Goal: Transaction & Acquisition: Obtain resource

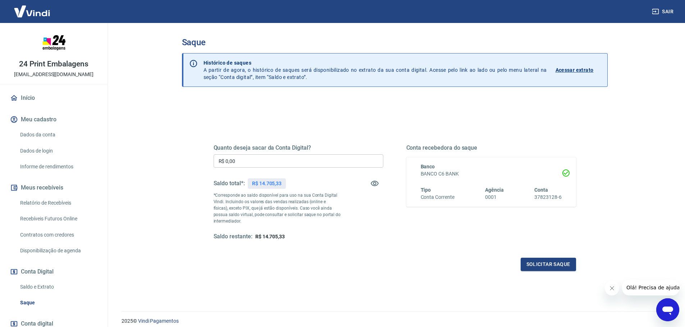
scroll to position [48, 0]
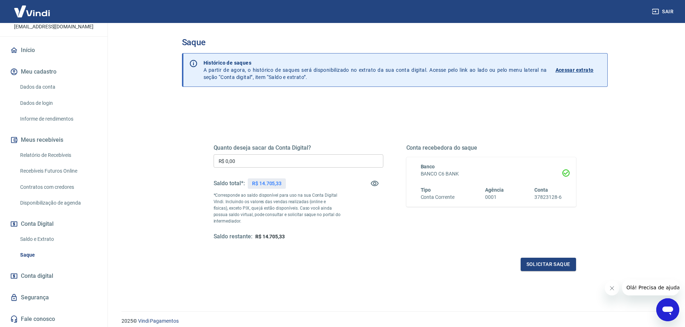
click at [50, 238] on link "Saldo e Extrato" at bounding box center [58, 239] width 82 height 15
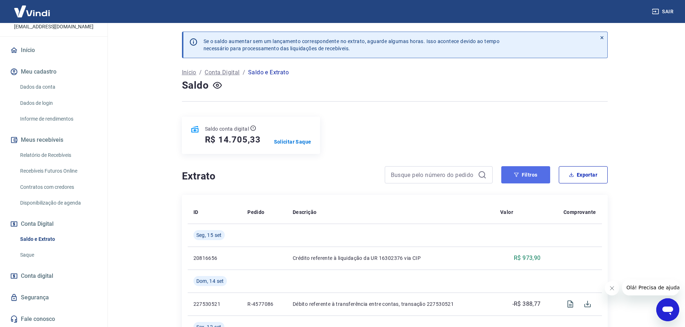
click at [519, 173] on icon "button" at bounding box center [516, 174] width 5 height 5
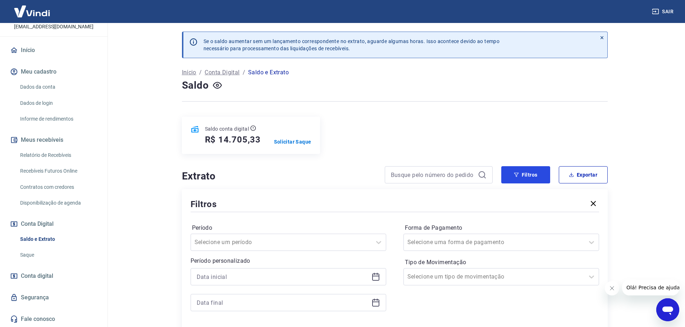
scroll to position [84, 0]
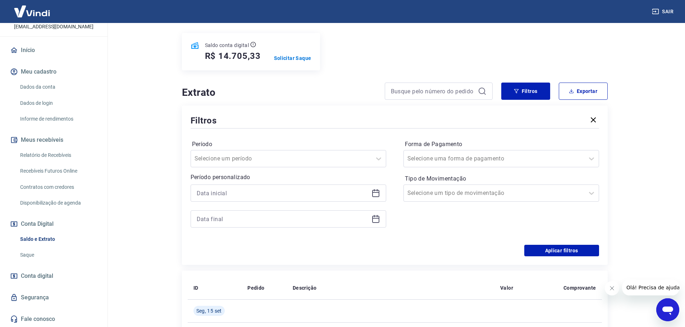
click at [364, 168] on div "Período Selecione um período Período personalizado" at bounding box center [287, 188] width 195 height 98
click at [360, 161] on div at bounding box center [280, 159] width 173 height 10
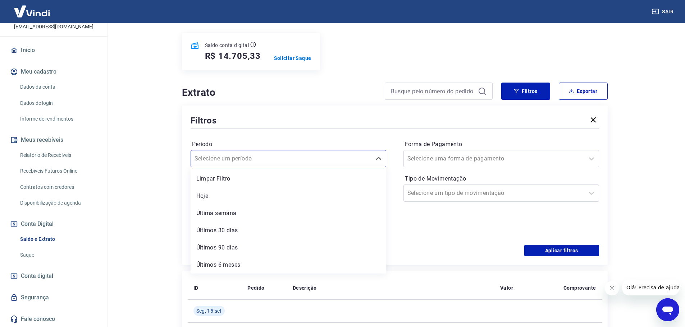
click at [336, 102] on div "Extrato Filtros Exportar Filtros Período option Hoje focused, 2 of 6. 6 results…" at bounding box center [394, 174] width 425 height 183
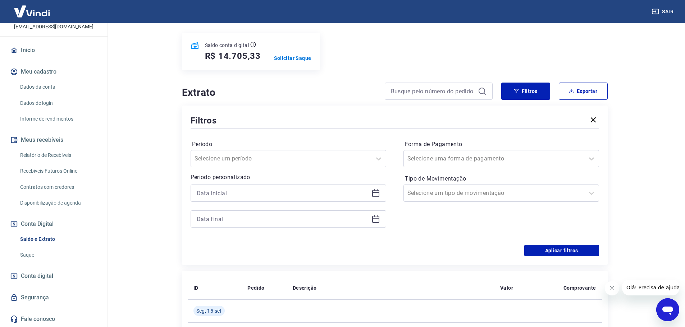
click at [321, 200] on div at bounding box center [287, 193] width 195 height 17
click at [376, 197] on icon at bounding box center [375, 193] width 7 height 7
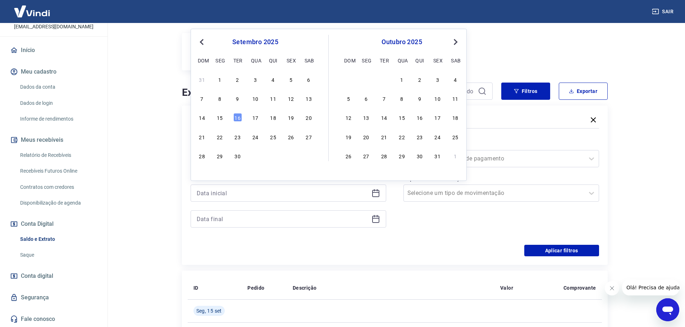
click at [202, 43] on span "Previous Month" at bounding box center [202, 42] width 0 height 8
click at [286, 79] on div "1" at bounding box center [290, 79] width 9 height 9
type input "01/08/2025"
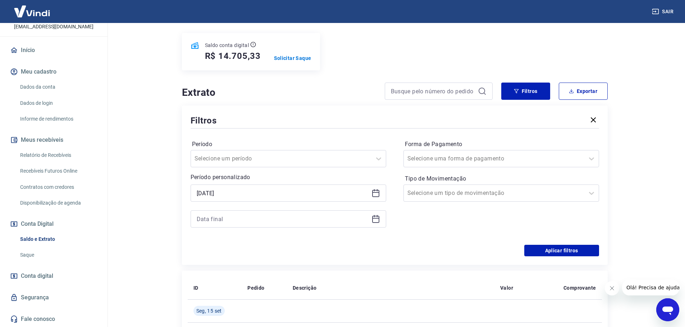
click at [376, 222] on icon at bounding box center [375, 219] width 7 height 7
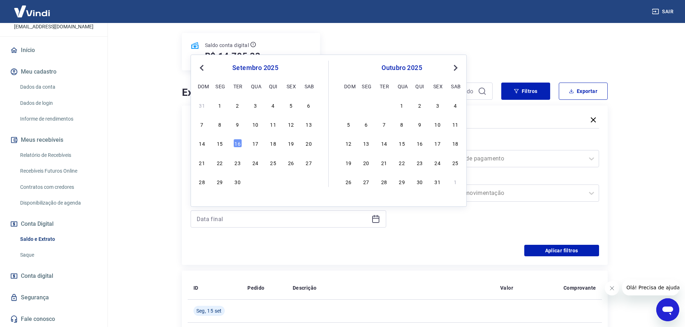
click at [201, 65] on button "Previous Month" at bounding box center [201, 68] width 9 height 9
click at [202, 199] on div "31" at bounding box center [202, 201] width 9 height 9
type input "31/08/2025"
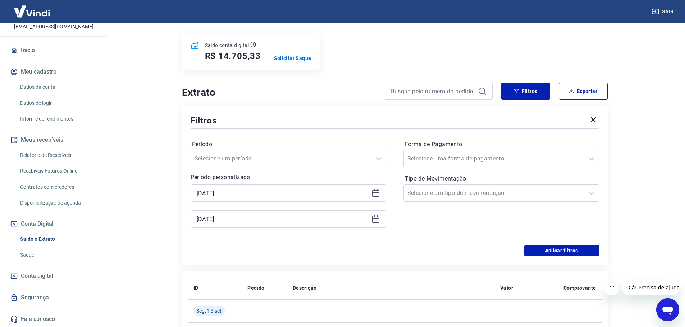
click at [133, 141] on main "Se o saldo aumentar sem um lançamento correspondente no extrato, aguarde alguma…" at bounding box center [394, 91] width 580 height 304
click at [632, 243] on main "Se o saldo aumentar sem um lançamento correspondente no extrato, aguarde alguma…" at bounding box center [394, 91] width 580 height 304
click at [630, 213] on main "Se o saldo aumentar sem um lançamento correspondente no extrato, aguarde alguma…" at bounding box center [394, 91] width 580 height 304
drag, startPoint x: 471, startPoint y: 240, endPoint x: 521, endPoint y: 237, distance: 50.1
click at [471, 240] on div "Período Selecione um período Período personalizado Selected date: sexta-feira, …" at bounding box center [394, 187] width 408 height 115
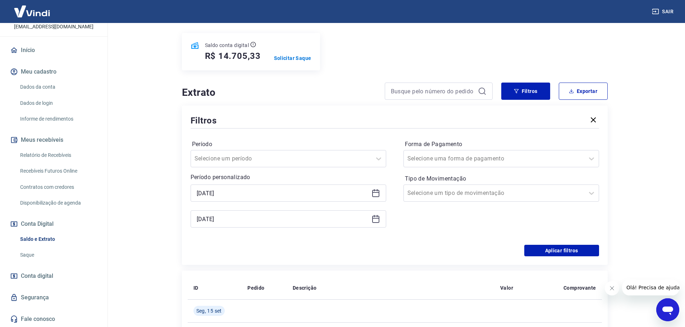
click at [543, 226] on div "Forma de Pagamento Selecione uma forma de pagamento Tipo de Movimentação Seleci…" at bounding box center [500, 188] width 195 height 98
click at [461, 229] on div "Forma de Pagamento Selecione uma forma de pagamento Tipo de Movimentação Seleci…" at bounding box center [500, 188] width 195 height 98
click at [480, 252] on div "Aplicar filtros" at bounding box center [394, 250] width 408 height 11
click at [531, 222] on div "Forma de Pagamento Selecione uma forma de pagamento Tipo de Movimentação Seleci…" at bounding box center [500, 188] width 195 height 98
click at [485, 239] on div "Período Selecione um período Período personalizado Selected date: sexta-feira, …" at bounding box center [394, 187] width 408 height 115
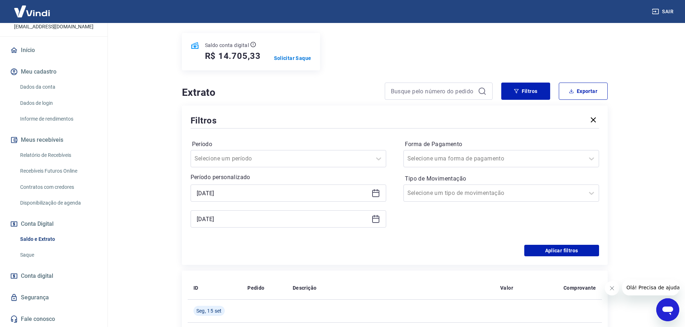
click at [531, 217] on div "Forma de Pagamento Selecione uma forma de pagamento Tipo de Movimentação Seleci…" at bounding box center [500, 188] width 195 height 98
drag, startPoint x: 480, startPoint y: 248, endPoint x: 484, endPoint y: 246, distance: 4.5
click at [481, 248] on div "Aplicar filtros" at bounding box center [394, 250] width 408 height 11
click at [538, 222] on div "Forma de Pagamento Selecione uma forma de pagamento Tipo de Movimentação Seleci…" at bounding box center [500, 188] width 195 height 98
drag, startPoint x: 663, startPoint y: 238, endPoint x: 656, endPoint y: 236, distance: 7.2
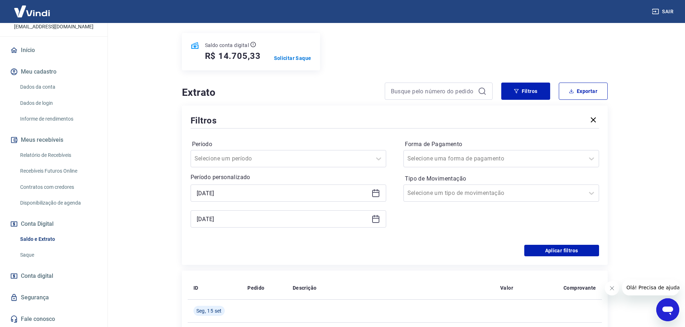
click at [662, 238] on main "Se o saldo aumentar sem um lançamento correspondente no extrato, aguarde alguma…" at bounding box center [394, 91] width 580 height 304
click at [479, 247] on div "Aplicar filtros" at bounding box center [394, 250] width 408 height 11
click at [530, 225] on div "Forma de Pagamento Selecione uma forma de pagamento Tipo de Movimentação Seleci…" at bounding box center [500, 188] width 195 height 98
click at [490, 244] on div "Período Selecione um período Período personalizado Selected date: sexta-feira, …" at bounding box center [394, 187] width 408 height 115
click at [534, 214] on div "Forma de Pagamento Selecione uma forma de pagamento Tipo de Movimentação Seleci…" at bounding box center [500, 188] width 195 height 98
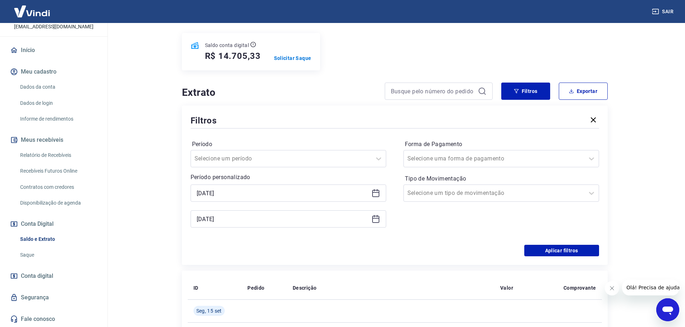
drag, startPoint x: 470, startPoint y: 243, endPoint x: 476, endPoint y: 237, distance: 9.2
click at [470, 243] on div "Período Selecione um período Período personalizado Selected date: sexta-feira, …" at bounding box center [394, 187] width 408 height 115
click at [543, 209] on div "Forma de Pagamento Selecione uma forma de pagamento Tipo de Movimentação Seleci…" at bounding box center [500, 188] width 195 height 98
click at [535, 249] on button "Aplicar filtros" at bounding box center [561, 250] width 75 height 11
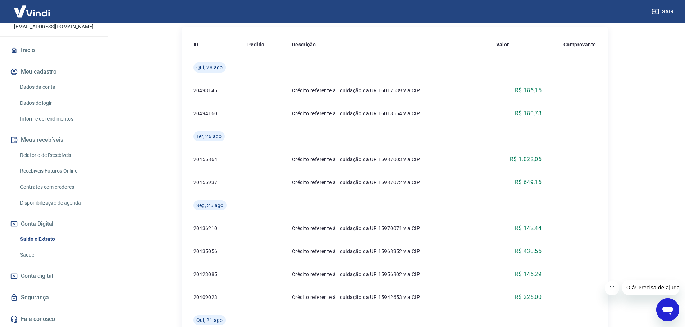
scroll to position [678, 0]
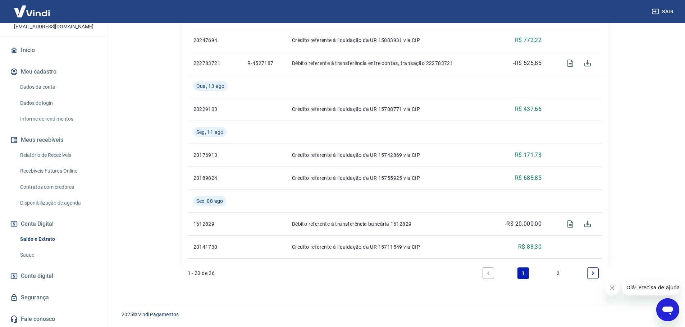
click at [613, 290] on icon "Fechar mensagem da empresa" at bounding box center [611, 289] width 6 height 6
click at [557, 274] on link "2" at bounding box center [557, 273] width 11 height 11
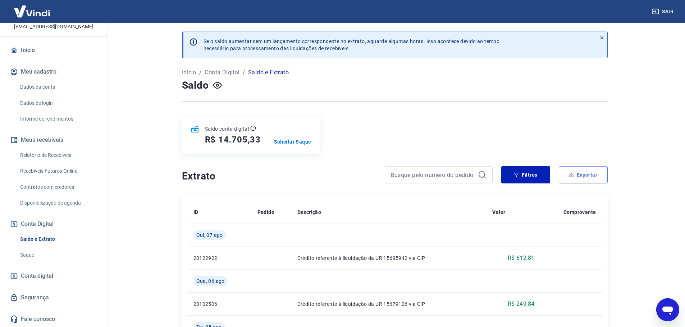
click at [586, 173] on button "Exportar" at bounding box center [582, 174] width 49 height 17
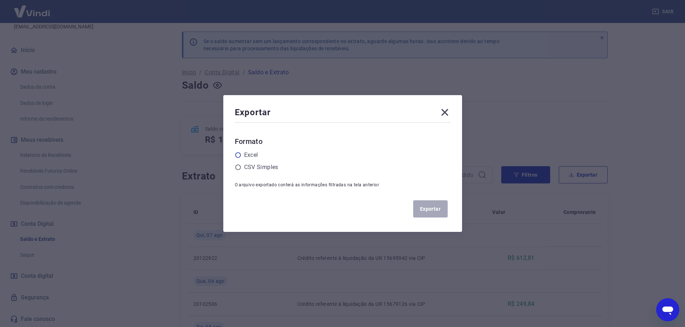
click at [251, 156] on label "Excel" at bounding box center [251, 155] width 14 height 9
click at [0, 0] on input "radio" at bounding box center [0, 0] width 0 height 0
click at [437, 206] on button "Exportar" at bounding box center [430, 209] width 34 height 17
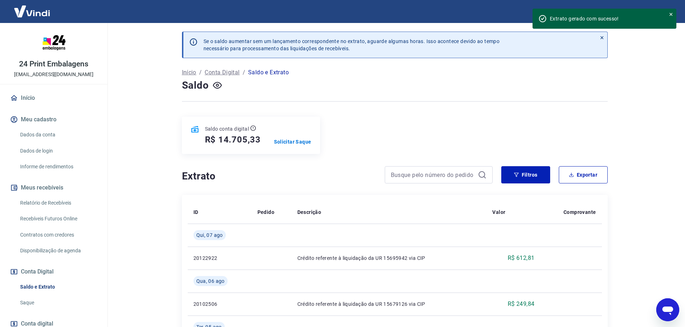
click at [37, 12] on img at bounding box center [32, 11] width 47 height 22
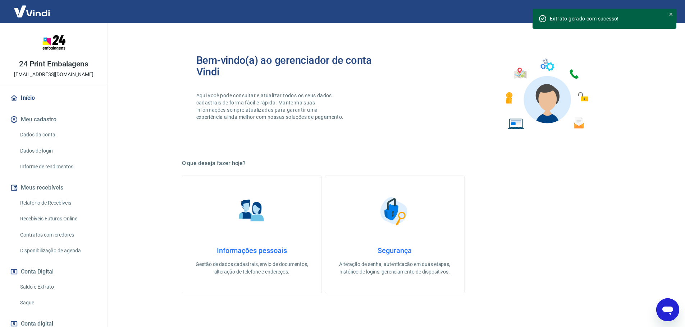
click at [43, 11] on img at bounding box center [32, 11] width 47 height 22
click at [34, 98] on link "Início" at bounding box center [54, 98] width 90 height 16
